Goal: Task Accomplishment & Management: Use online tool/utility

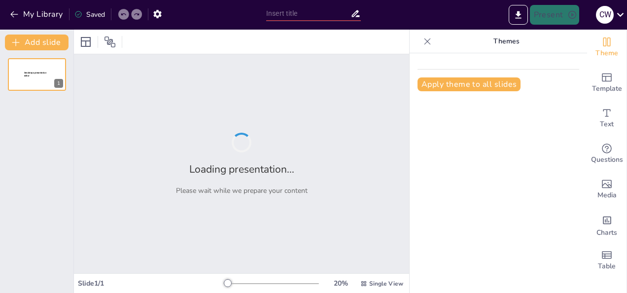
type input "Harnessing Emotional Intelligence: A Key to Effective Leadership"
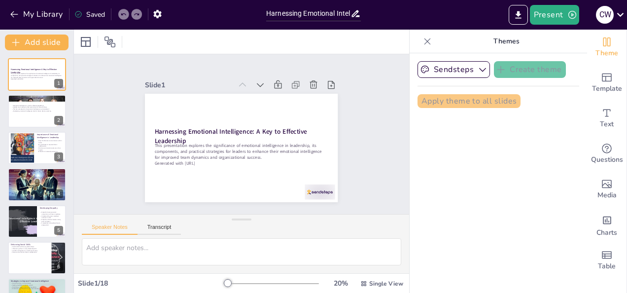
checkbox input "true"
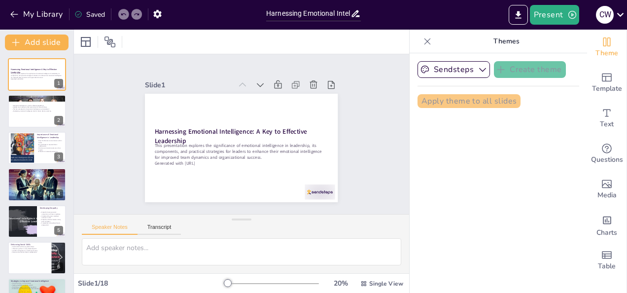
checkbox input "true"
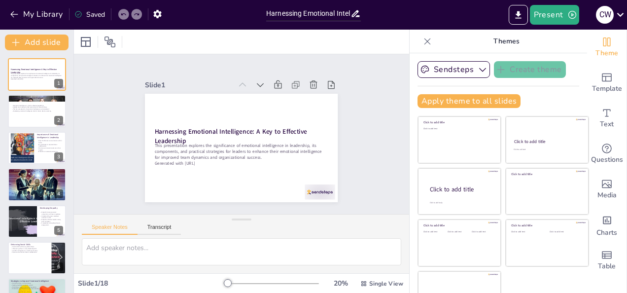
scroll to position [23, 0]
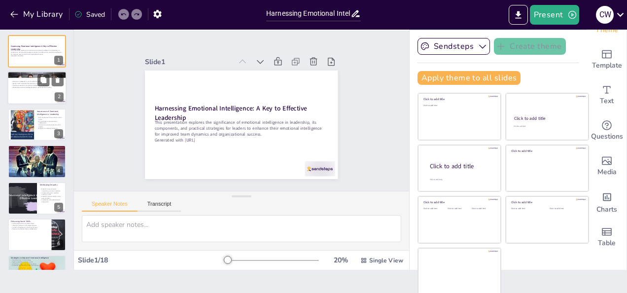
checkbox input "true"
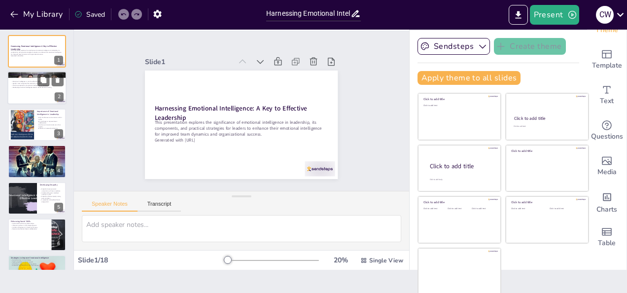
checkbox input "true"
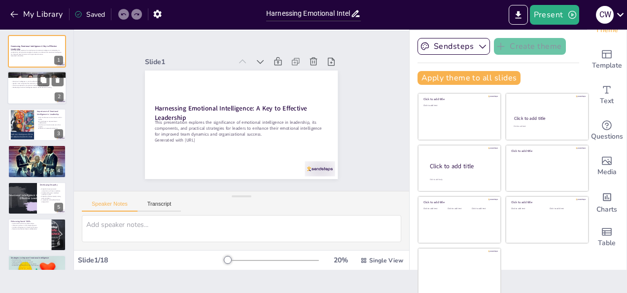
checkbox input "true"
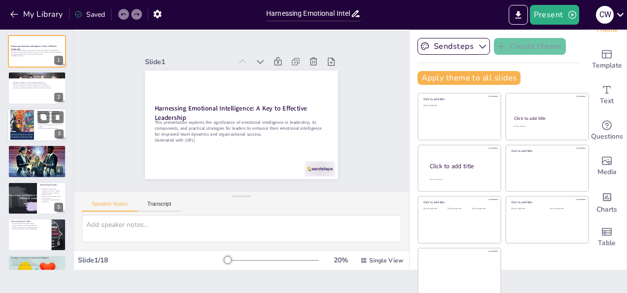
checkbox input "true"
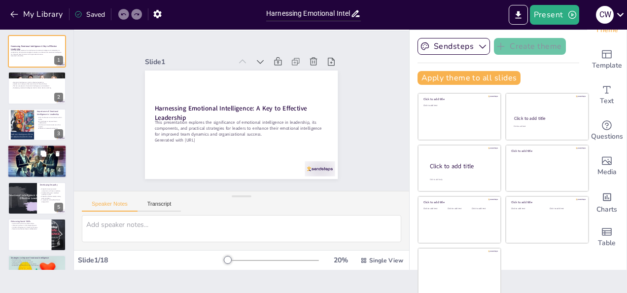
checkbox input "true"
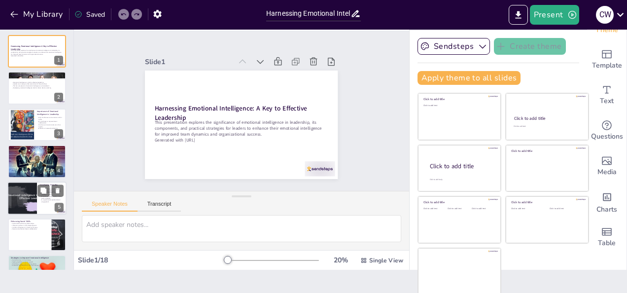
checkbox input "true"
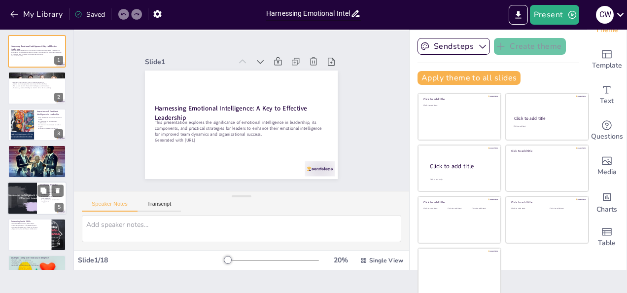
checkbox input "true"
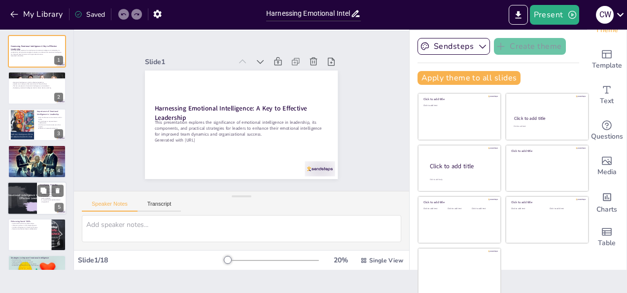
checkbox input "true"
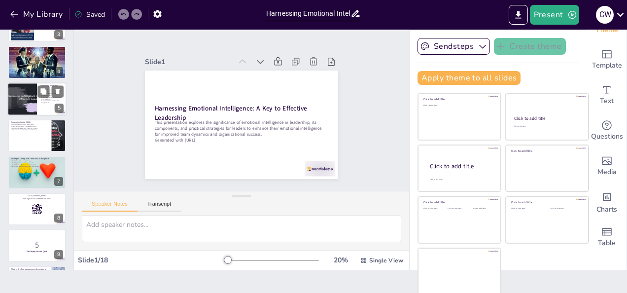
checkbox input "true"
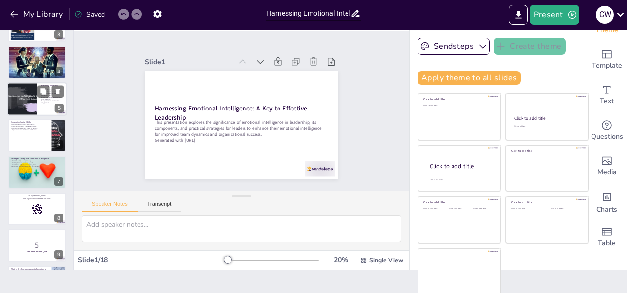
checkbox input "true"
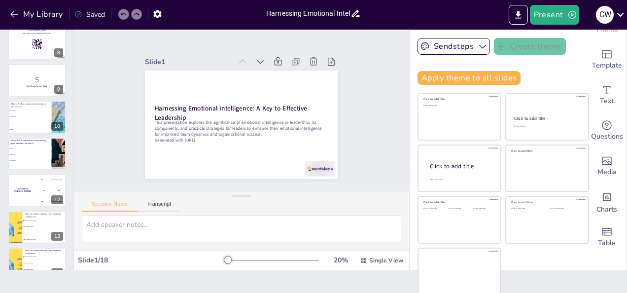
checkbox input "true"
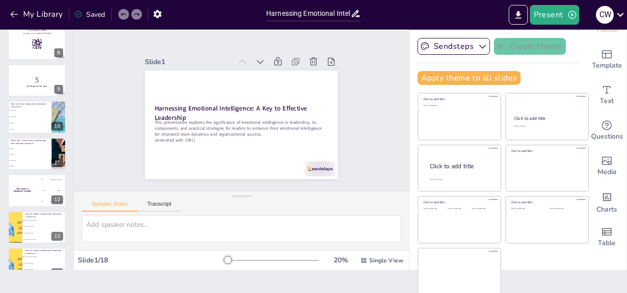
checkbox input "true"
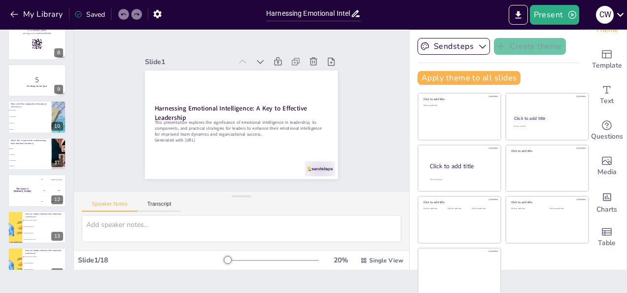
checkbox input "true"
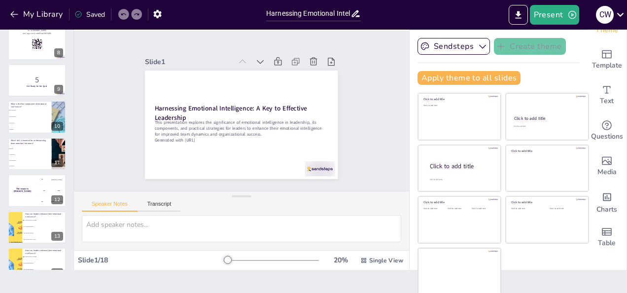
checkbox input "true"
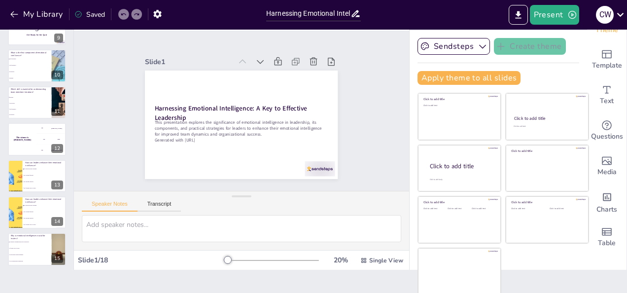
checkbox input "true"
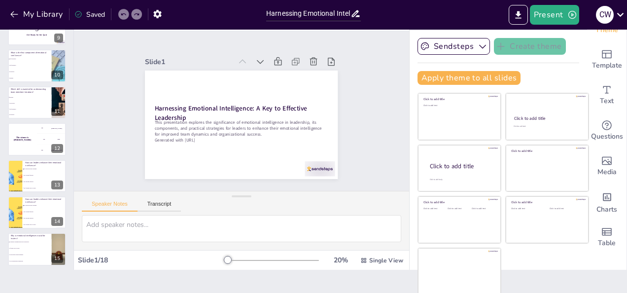
checkbox input "true"
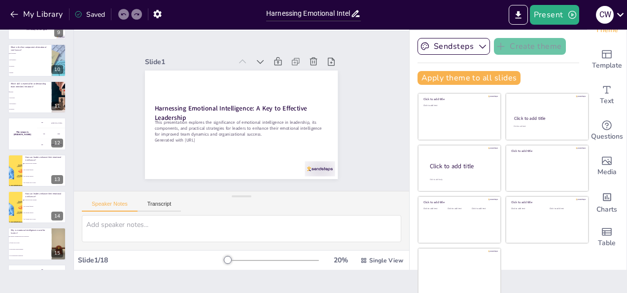
scroll to position [429, 0]
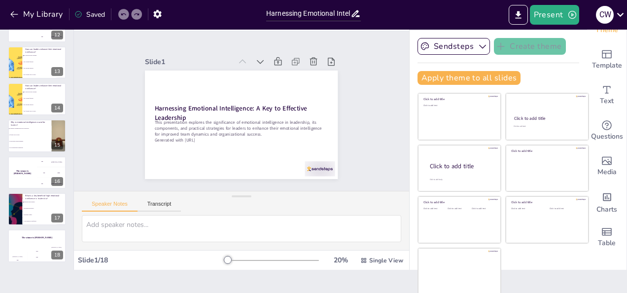
checkbox input "true"
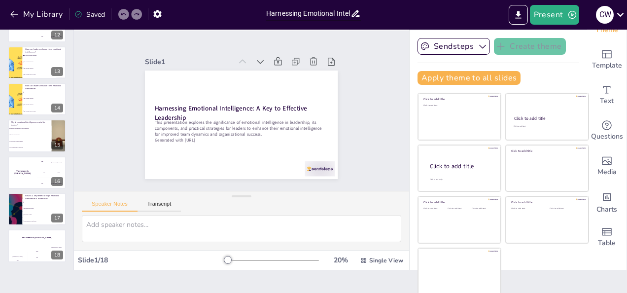
checkbox input "true"
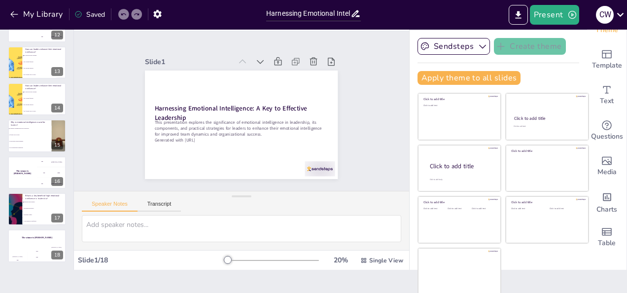
checkbox input "true"
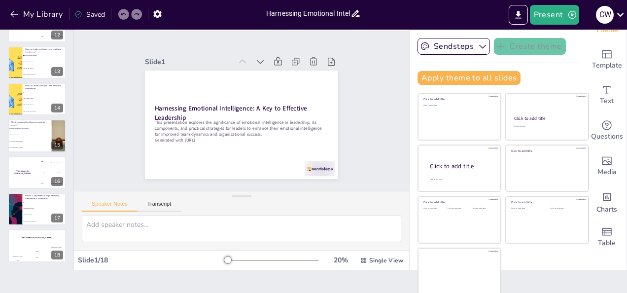
checkbox input "true"
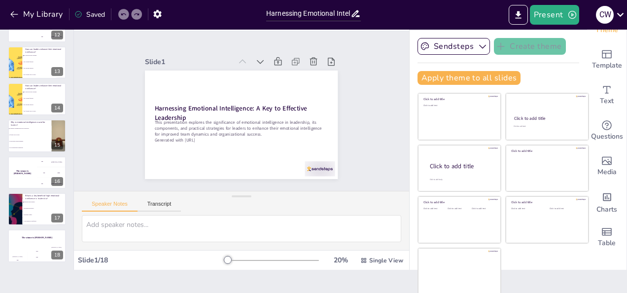
checkbox input "true"
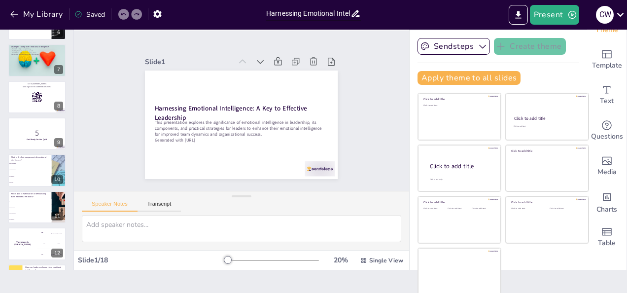
scroll to position [139, 0]
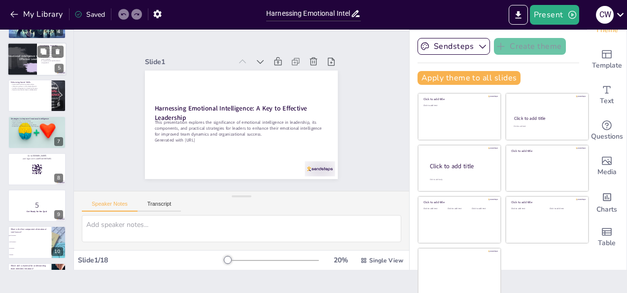
checkbox input "true"
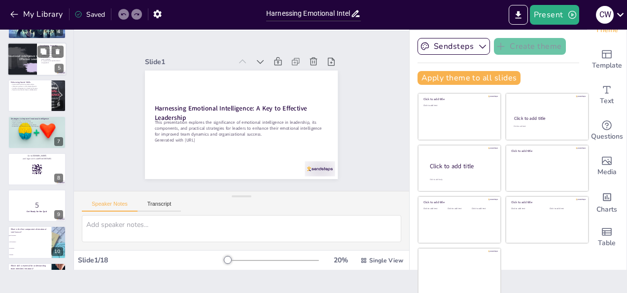
checkbox input "true"
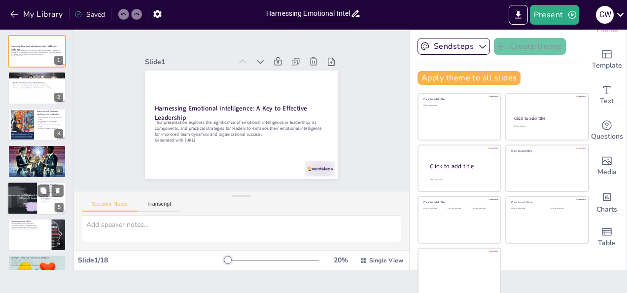
checkbox input "true"
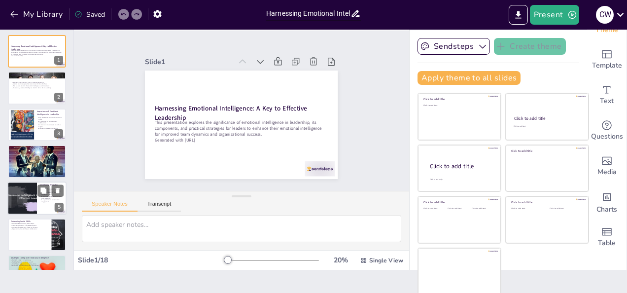
checkbox input "true"
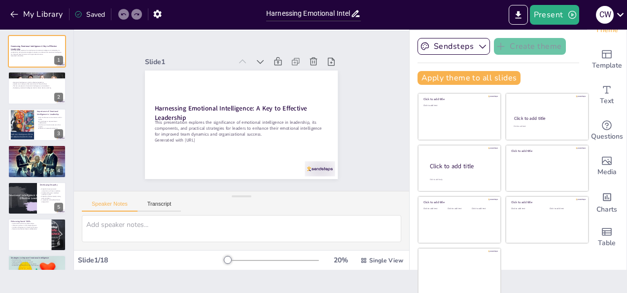
checkbox input "true"
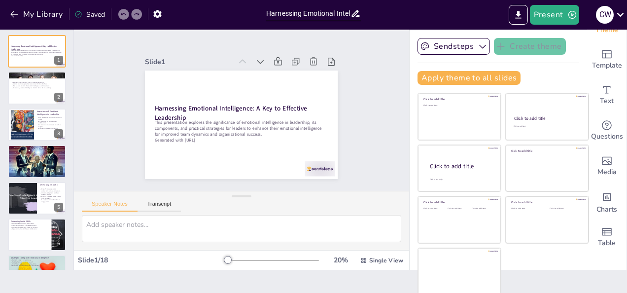
checkbox input "true"
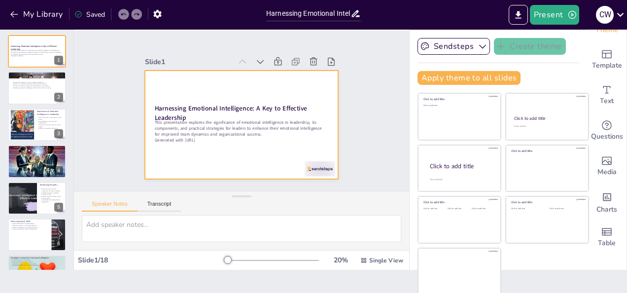
checkbox input "true"
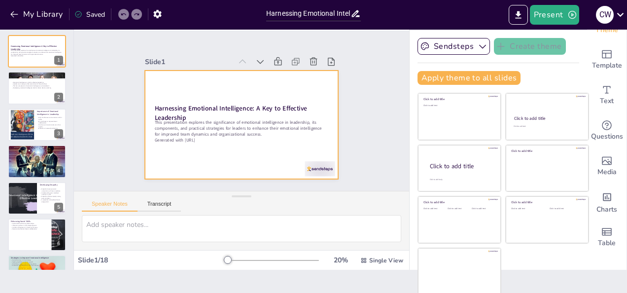
checkbox input "true"
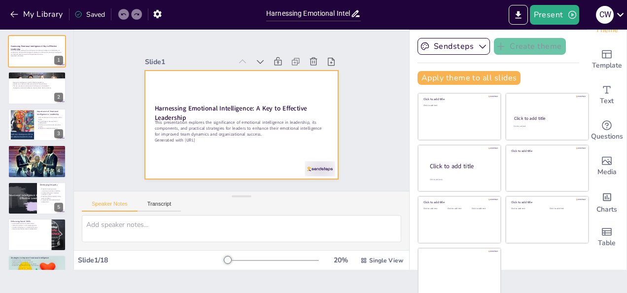
checkbox input "true"
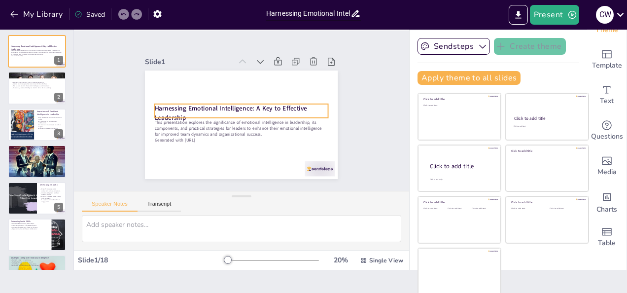
checkbox input "true"
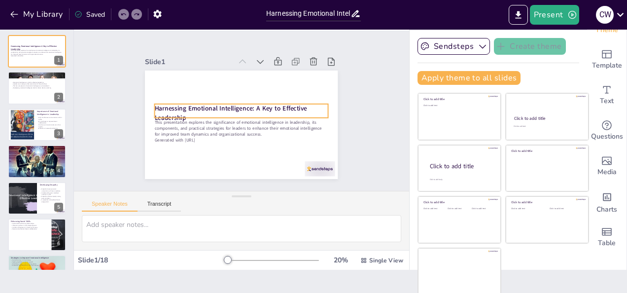
checkbox input "true"
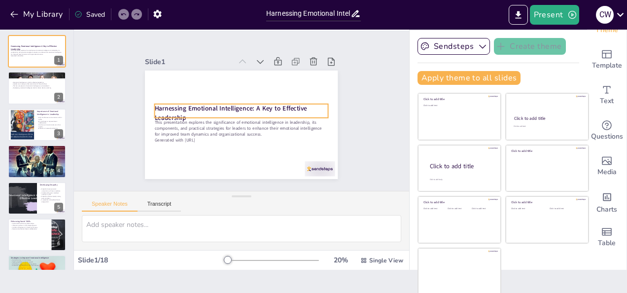
checkbox input "true"
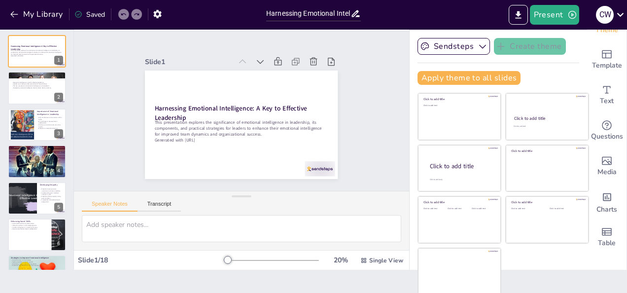
checkbox input "true"
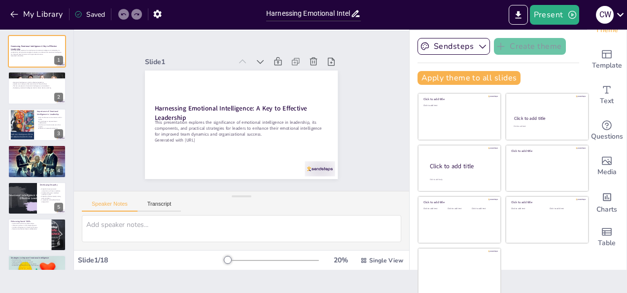
checkbox input "true"
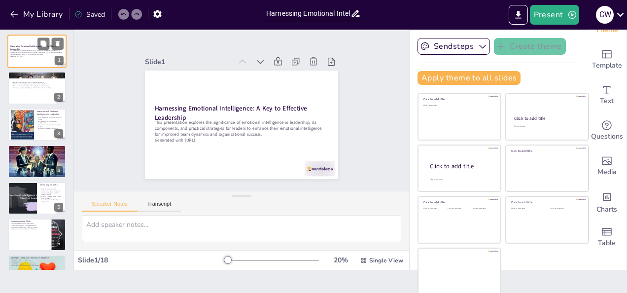
checkbox input "true"
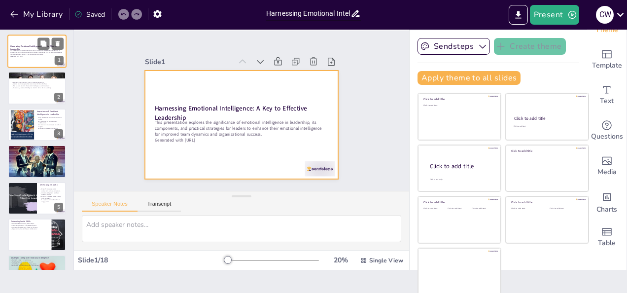
checkbox input "true"
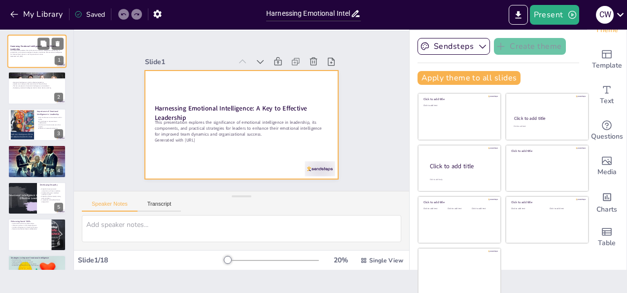
checkbox input "true"
click at [37, 59] on div at bounding box center [36, 52] width 59 height 34
checkbox input "true"
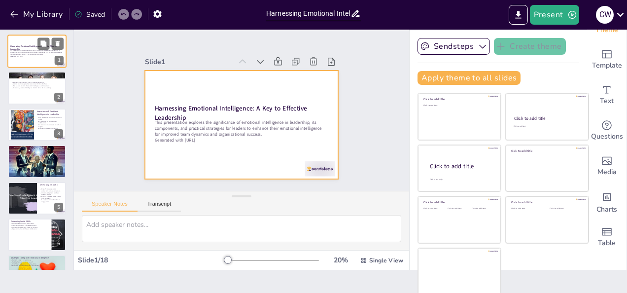
checkbox input "true"
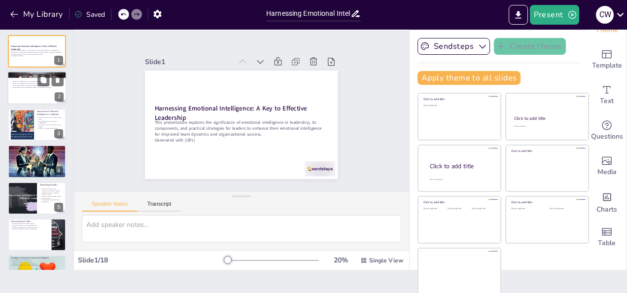
checkbox input "true"
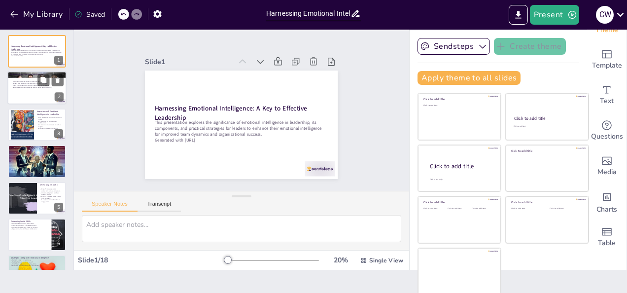
checkbox input "true"
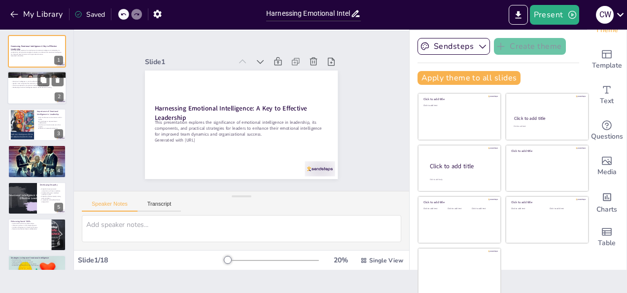
checkbox input "true"
click at [37, 99] on div at bounding box center [36, 88] width 59 height 34
type textarea "Emotional intelligence is fundamental for leaders as it directly influences the…"
checkbox input "true"
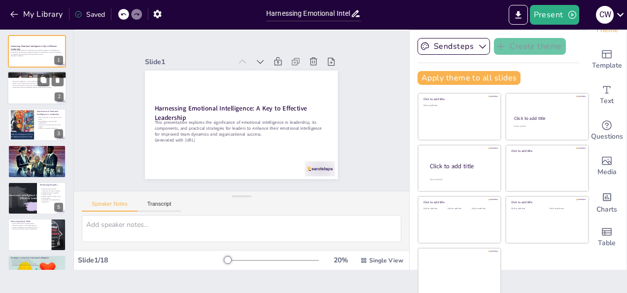
checkbox input "true"
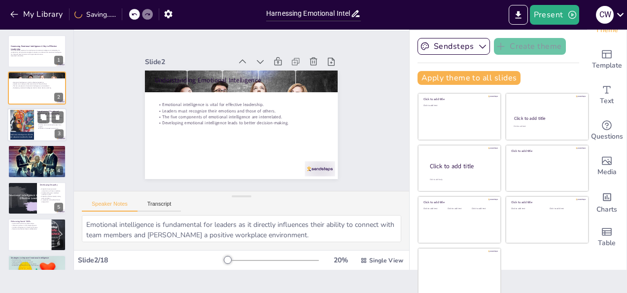
checkbox input "true"
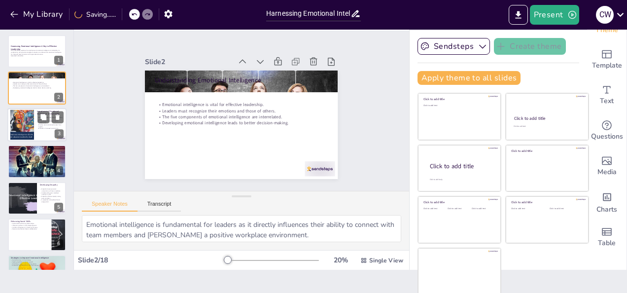
checkbox input "true"
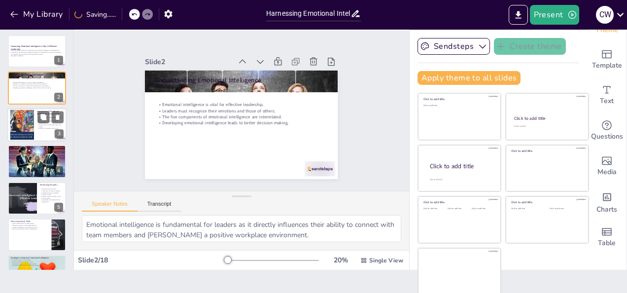
checkbox input "true"
click at [46, 124] on p "Positive work environments stem from high EI." at bounding box center [50, 125] width 27 height 3
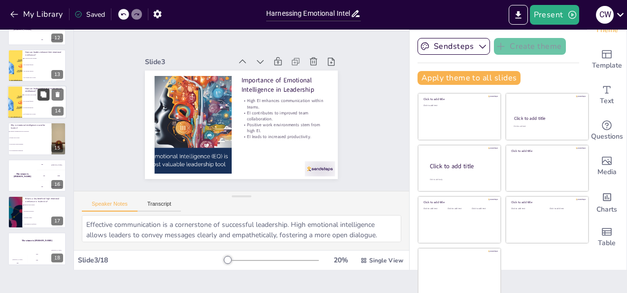
click at [41, 100] on button at bounding box center [43, 94] width 12 height 12
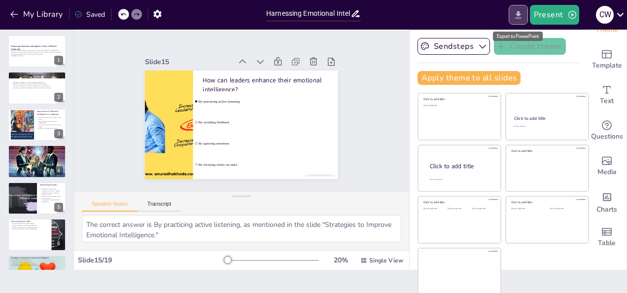
click at [518, 19] on icon "Export to PowerPoint" at bounding box center [518, 15] width 10 height 10
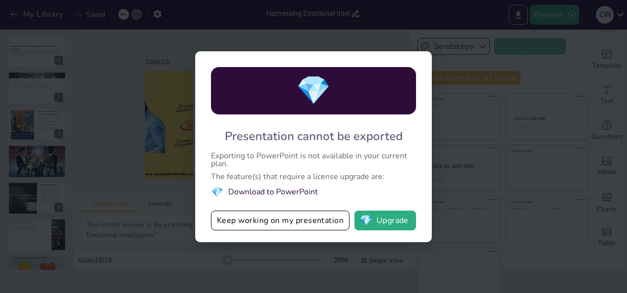
click at [276, 191] on li "💎 Download to PowerPoint" at bounding box center [313, 191] width 205 height 13
click at [278, 223] on button "Keep working on my presentation" at bounding box center [280, 220] width 138 height 20
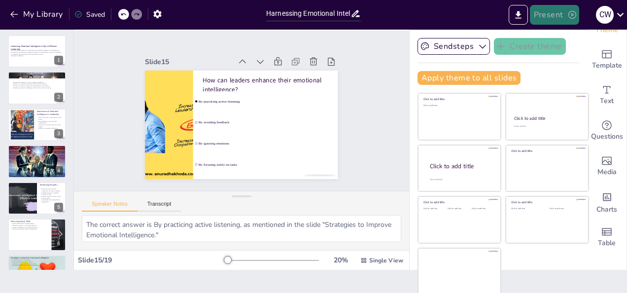
click at [545, 15] on button "Present" at bounding box center [554, 15] width 49 height 20
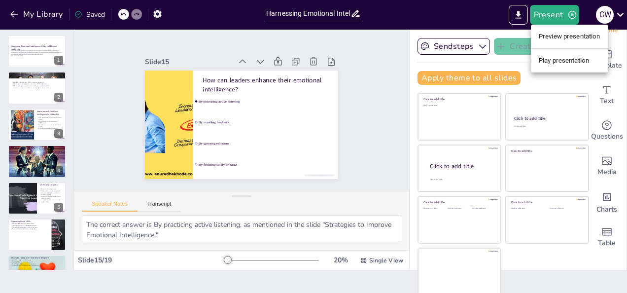
drag, startPoint x: 69, startPoint y: 105, endPoint x: 65, endPoint y: 121, distance: 16.3
click at [65, 184] on div at bounding box center [313, 146] width 627 height 293
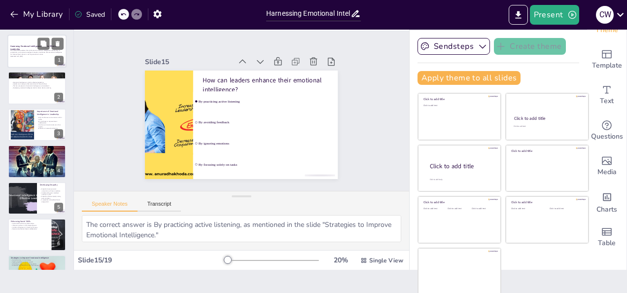
click at [39, 57] on div "This presentation explores the significance of emotional intelligence in leader…" at bounding box center [36, 54] width 53 height 8
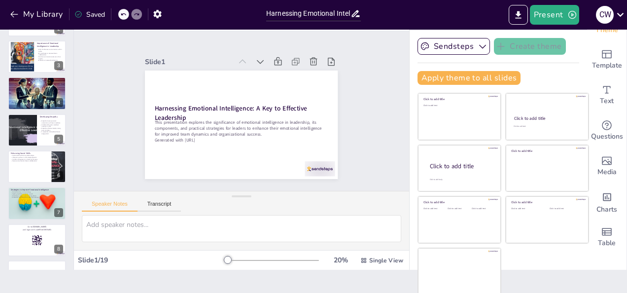
scroll to position [57, 0]
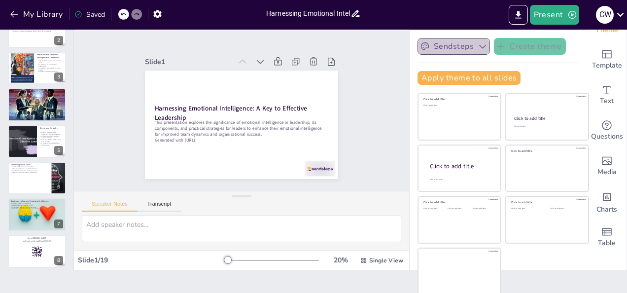
click at [439, 42] on button "Sendsteps" at bounding box center [453, 46] width 72 height 17
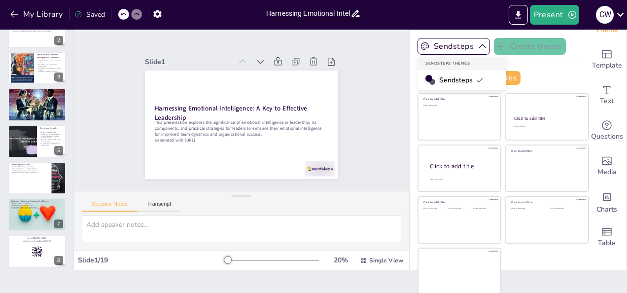
click at [444, 82] on span "Sendsteps" at bounding box center [461, 79] width 44 height 9
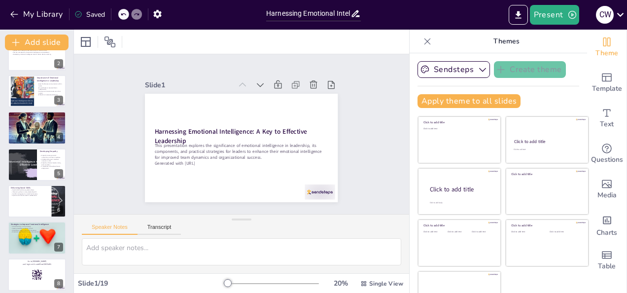
scroll to position [0, 0]
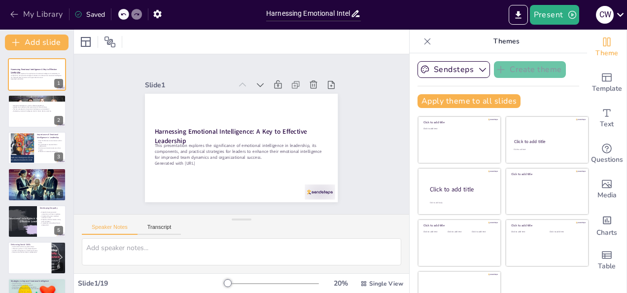
click at [14, 9] on icon "button" at bounding box center [14, 14] width 10 height 10
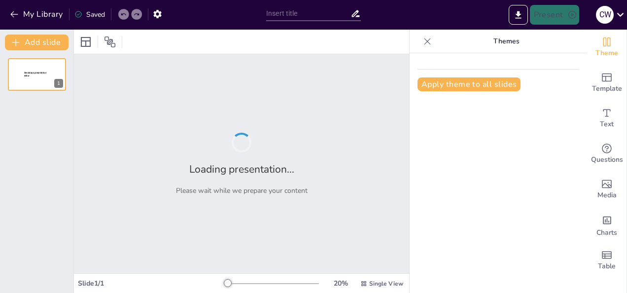
type input "New Sendsteps"
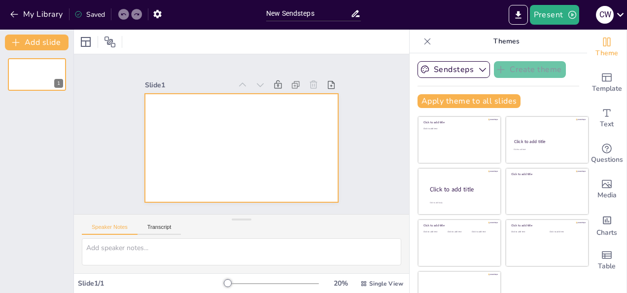
scroll to position [23, 0]
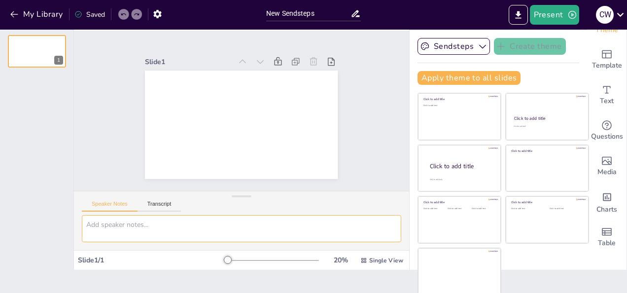
click at [92, 221] on textarea at bounding box center [241, 228] width 319 height 27
paste textarea "Topic: Role of Emotional Intelligence in Leadership Different types of leaders:…"
type textarea "Topic: Role of Emotional Intelligence in Leadership Different types of leaders:…"
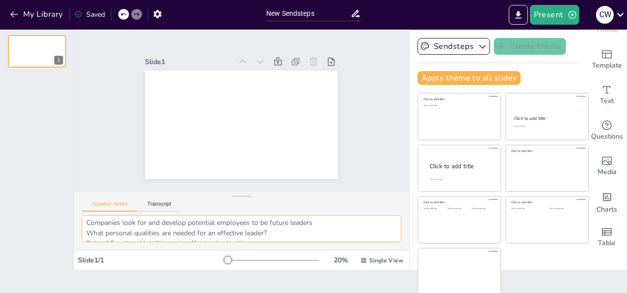
scroll to position [0, 0]
drag, startPoint x: 298, startPoint y: 233, endPoint x: 81, endPoint y: 216, distance: 217.0
click at [81, 216] on div "Topic: Role of Emotional Intelligence in Leadership Different types of leaders:…" at bounding box center [241, 232] width 335 height 35
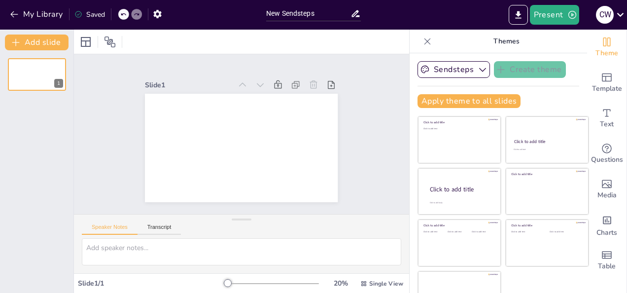
click at [132, 39] on div at bounding box center [241, 42] width 335 height 24
click at [357, 15] on icon at bounding box center [355, 13] width 10 height 10
click at [356, 14] on icon at bounding box center [356, 13] width 8 height 7
click at [282, 14] on input "New Sendsteps" at bounding box center [308, 13] width 84 height 14
click at [267, 12] on input "New Sendsteps" at bounding box center [308, 13] width 84 height 14
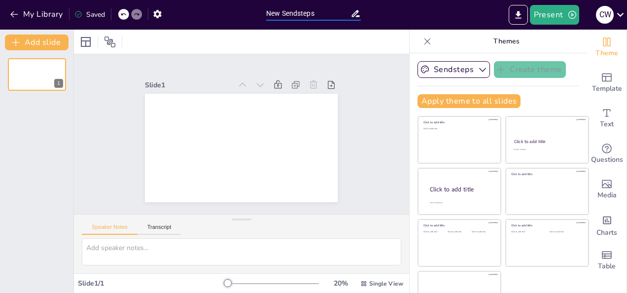
paste input "Topic: Role of Emotional Intelligence in Leadership Different types of leaders:…"
click at [122, 16] on icon at bounding box center [123, 14] width 6 height 6
type input "New Sendsteps"
click at [15, 11] on icon "button" at bounding box center [14, 14] width 10 height 10
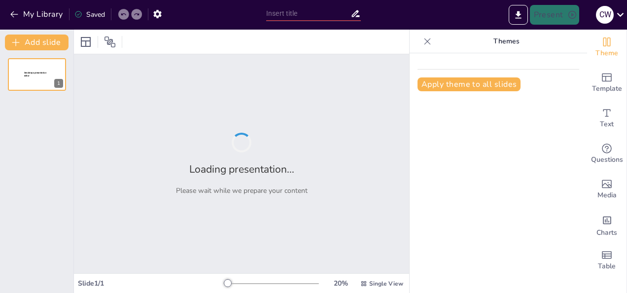
type input "New Sendsteps"
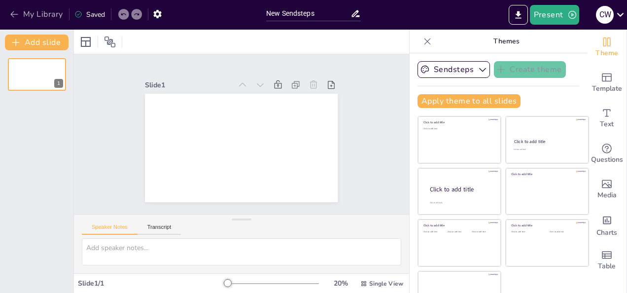
click at [15, 17] on icon "button" at bounding box center [14, 14] width 10 height 10
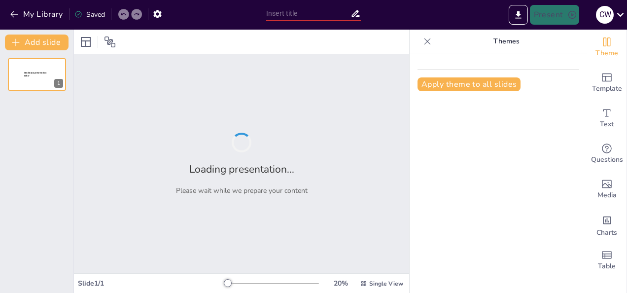
type input "New Sendsteps"
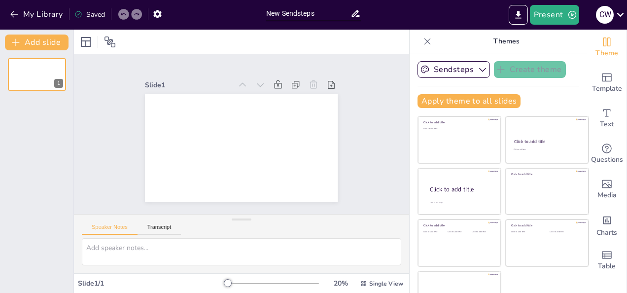
click at [140, 40] on div at bounding box center [241, 42] width 335 height 24
click at [355, 11] on icon at bounding box center [355, 13] width 10 height 10
click at [355, 12] on icon at bounding box center [356, 13] width 8 height 7
click at [11, 16] on icon "button" at bounding box center [14, 14] width 10 height 10
click at [357, 10] on icon at bounding box center [356, 13] width 8 height 7
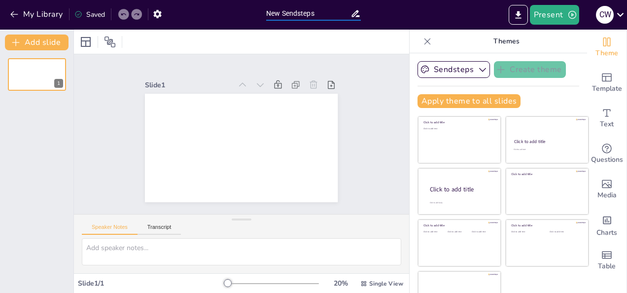
click at [269, 14] on input "New Sendsteps" at bounding box center [308, 13] width 84 height 14
click at [267, 14] on input "New Sendsteps" at bounding box center [308, 13] width 84 height 14
paste input "Topic: Role of Emotional Intelligence in Leadership Different types of leaders:…"
type input "Topic: Role of Emotional Intelligence in Leadership Different types of leaders:…"
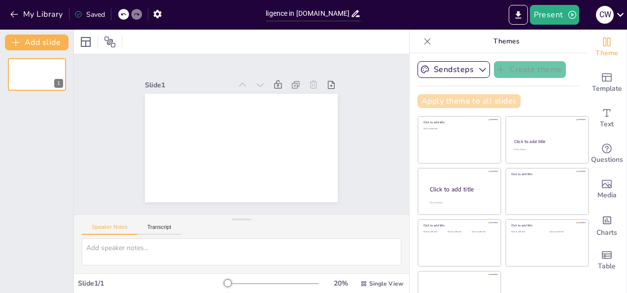
scroll to position [0, 0]
click at [435, 103] on button "Apply theme to all slides" at bounding box center [468, 101] width 103 height 14
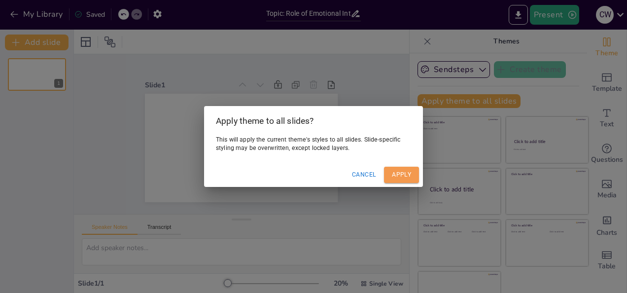
click at [398, 170] on button "Apply" at bounding box center [401, 175] width 35 height 16
